Goal: Find specific page/section: Find specific page/section

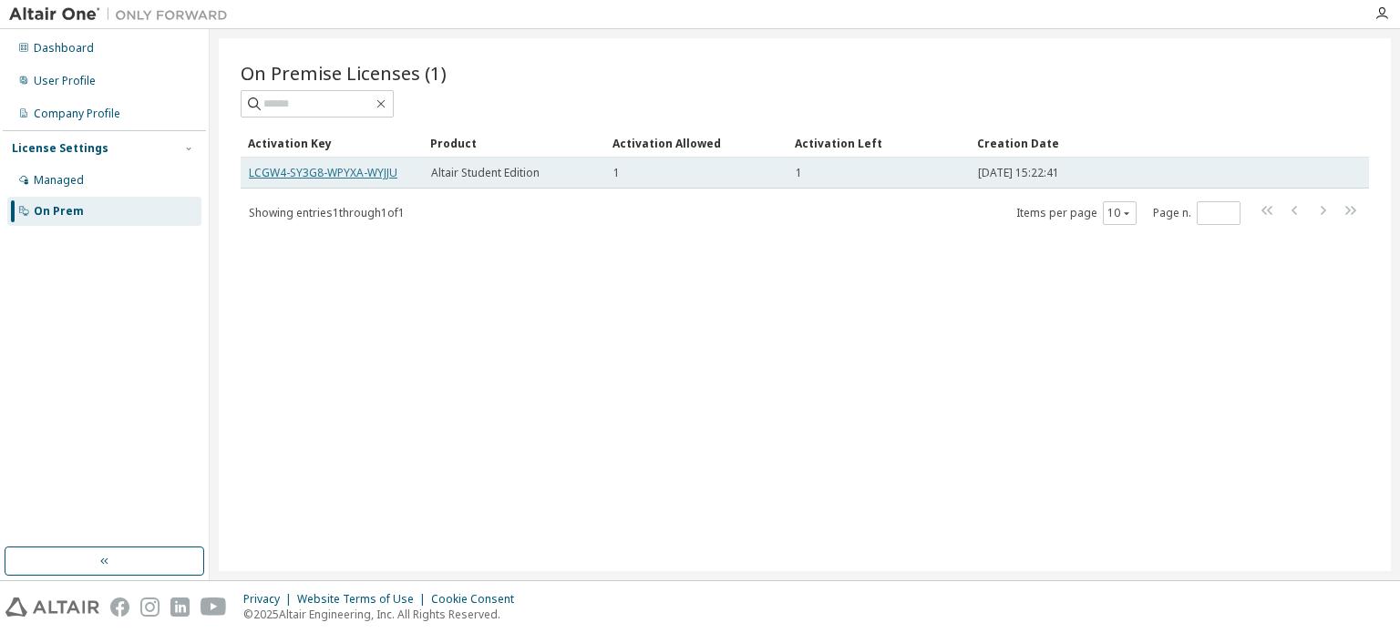
click at [328, 170] on link "LCGW4-SY3G8-WPYXA-WYJJU" at bounding box center [323, 172] width 149 height 15
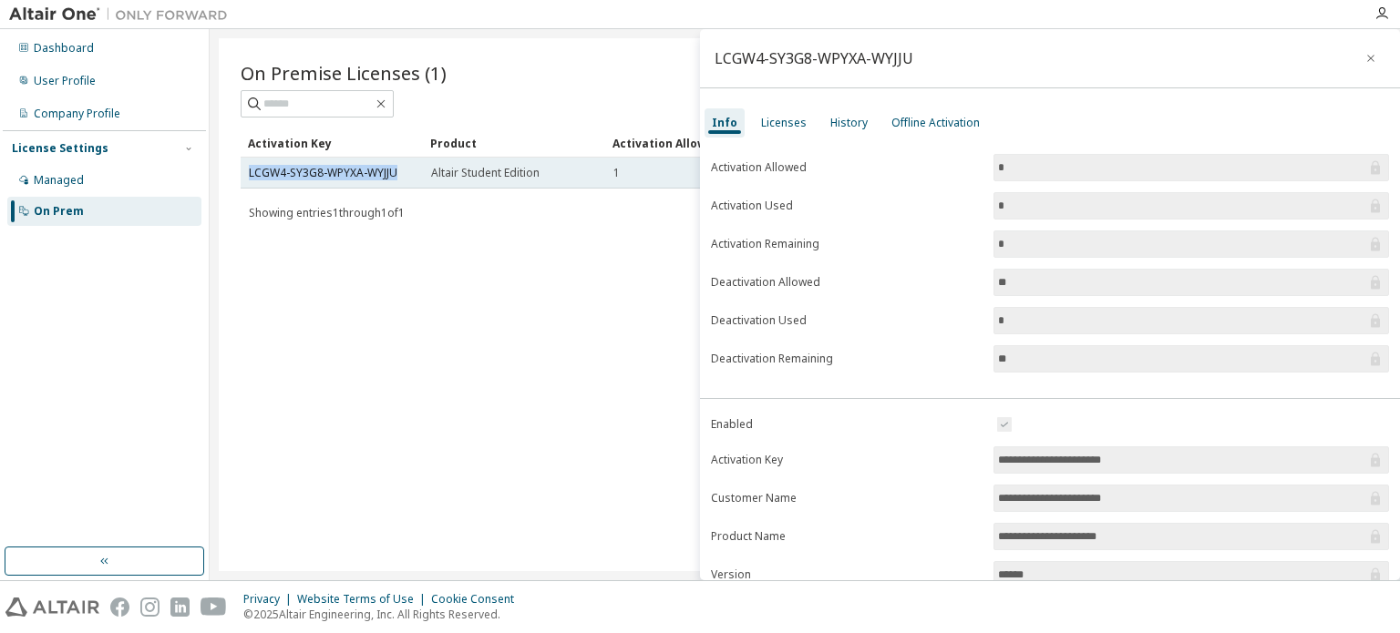
drag, startPoint x: 249, startPoint y: 167, endPoint x: 397, endPoint y: 178, distance: 149.0
click at [397, 178] on div "LCGW4-SY3G8-WPYXA-WYJJU" at bounding box center [332, 173] width 166 height 15
drag, startPoint x: 404, startPoint y: 276, endPoint x: 306, endPoint y: 169, distance: 145.2
click at [306, 169] on link "LCGW4-SY3G8-WPYXA-WYJJU" at bounding box center [323, 172] width 149 height 15
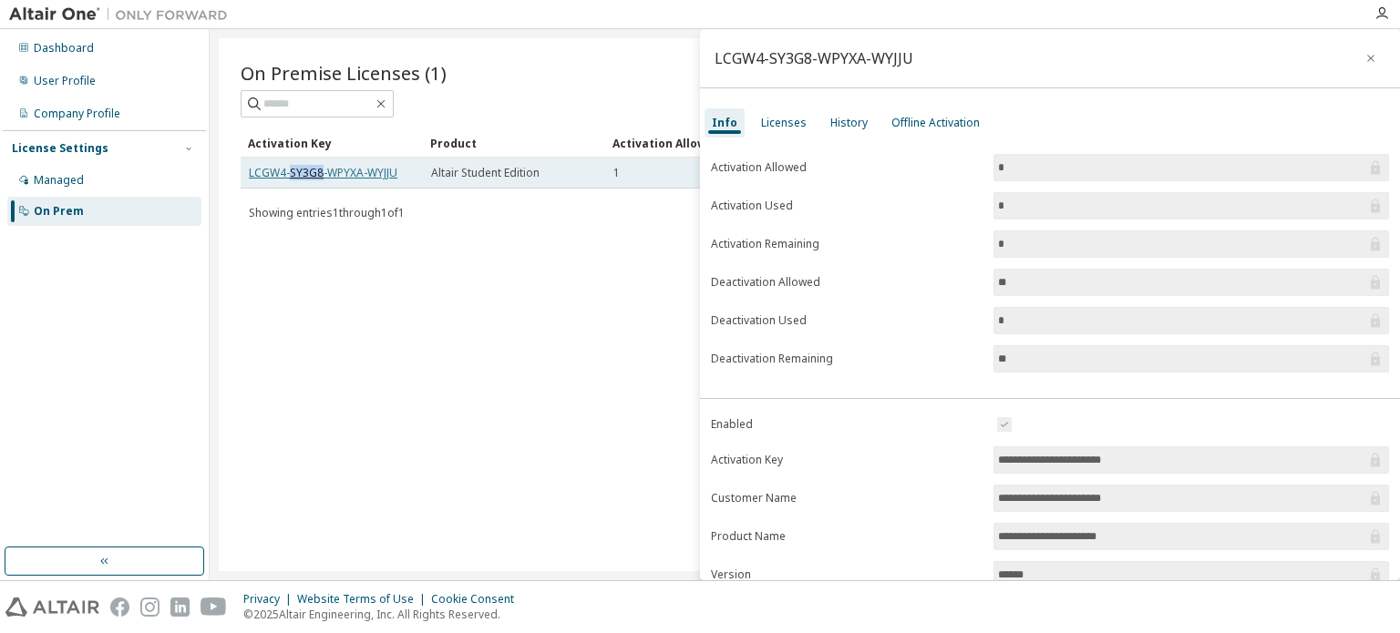
click at [306, 169] on link "LCGW4-SY3G8-WPYXA-WYJJU" at bounding box center [323, 172] width 149 height 15
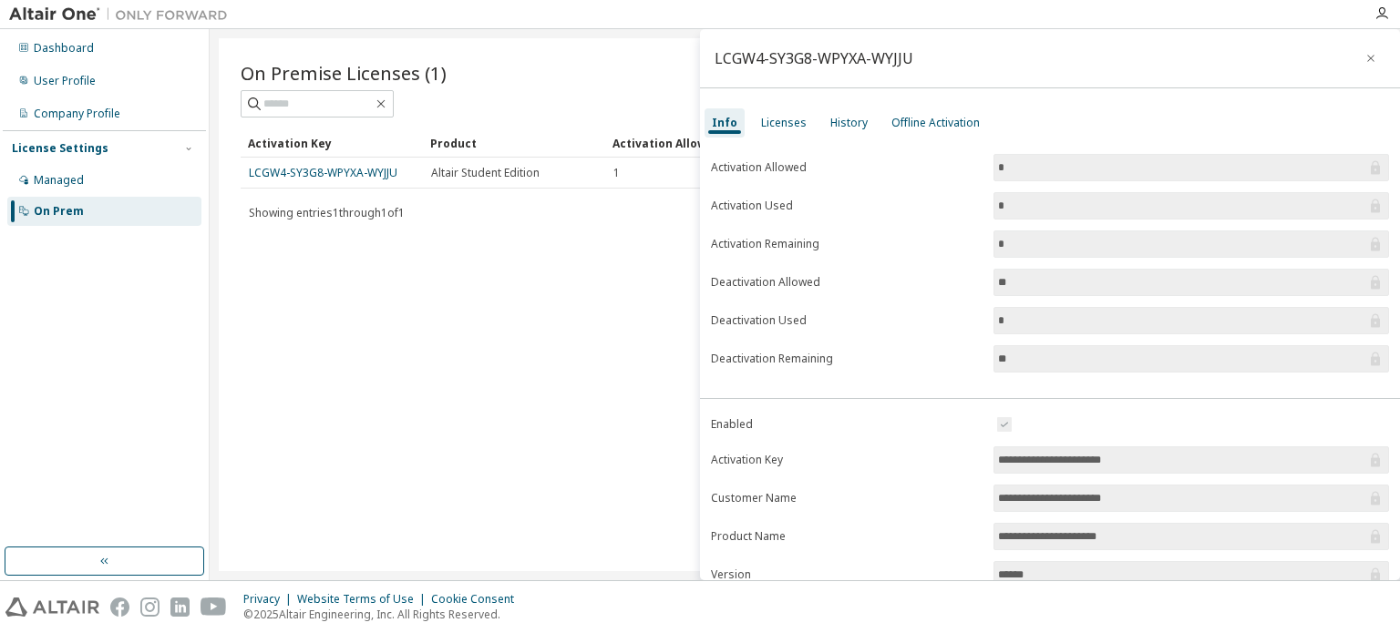
click at [1045, 259] on form "Activation Allowed * Activation Used * Activation Remaining * Deactivation Allo…" at bounding box center [1050, 263] width 678 height 219
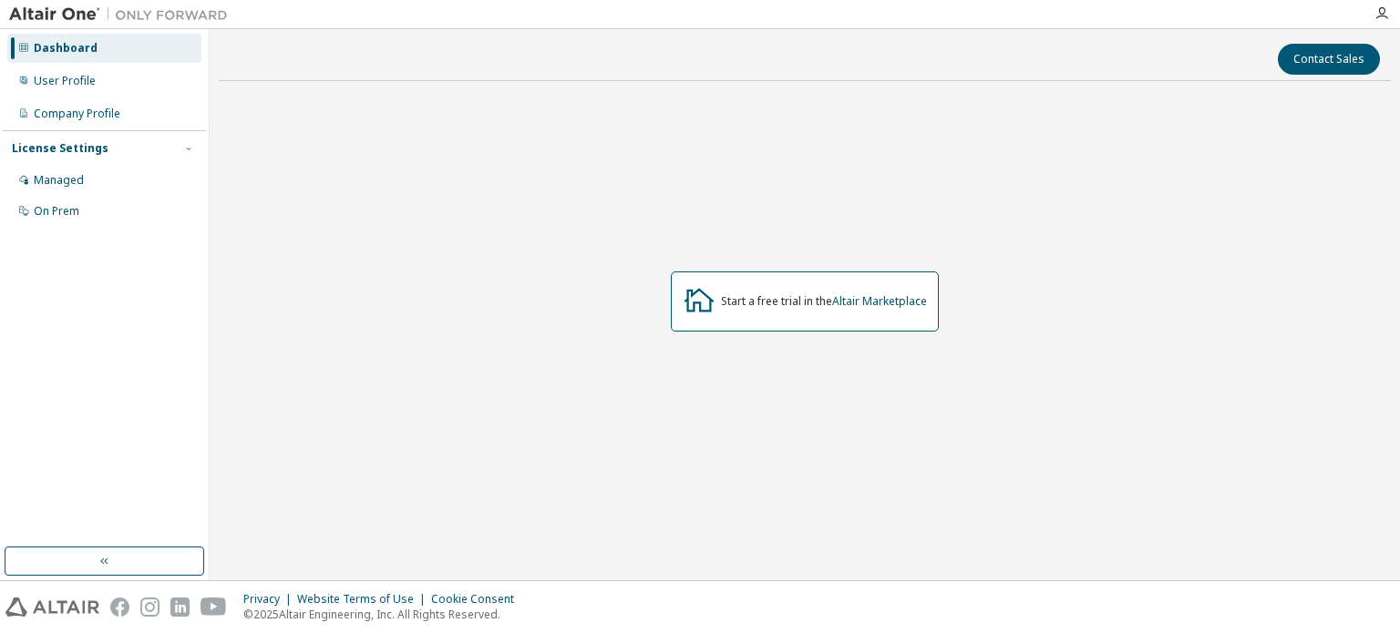
click at [118, 195] on div "Managed On Prem" at bounding box center [104, 196] width 203 height 60
click at [118, 199] on div "On Prem" at bounding box center [104, 211] width 194 height 29
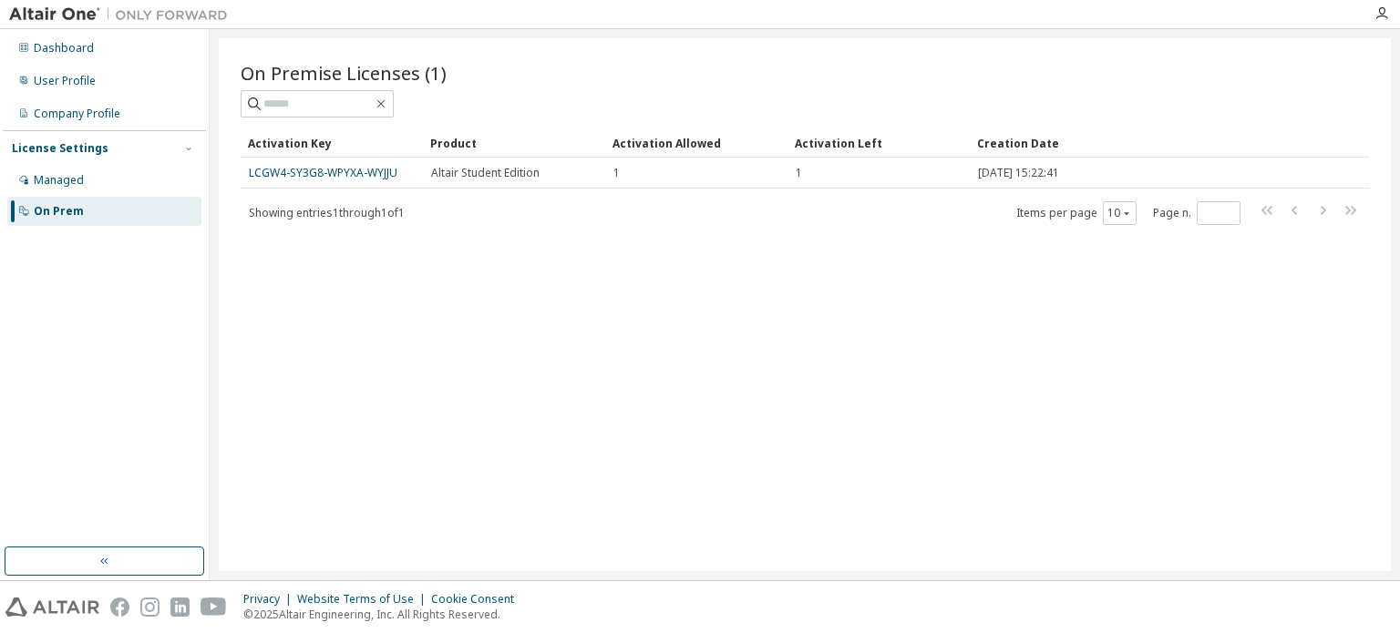
click at [1378, 23] on div at bounding box center [1381, 13] width 36 height 27
click at [1378, 16] on icon "button" at bounding box center [1381, 13] width 15 height 15
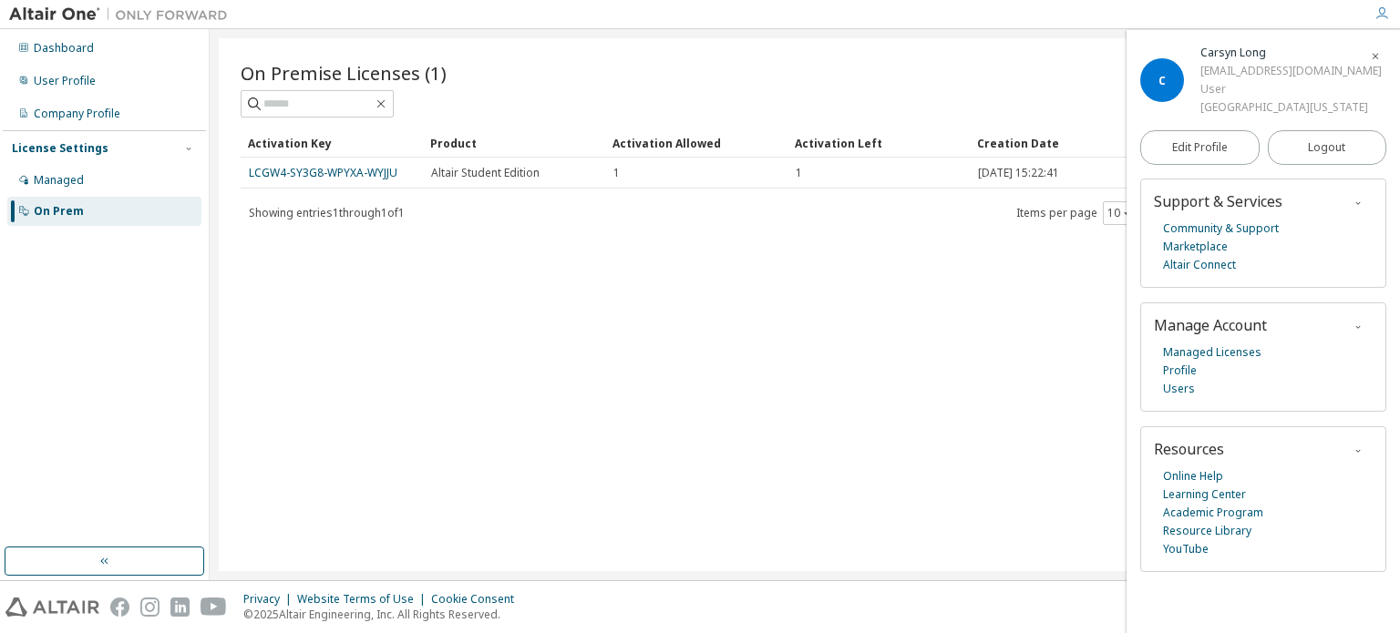
click at [1015, 358] on div "On Premise Licenses (1) Clear Load Save Save As Field Operator Value Select fil…" at bounding box center [805, 304] width 1172 height 533
